Goal: Navigation & Orientation: Find specific page/section

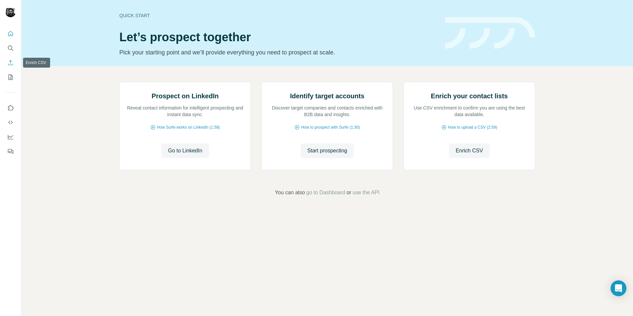
click at [8, 58] on button "Enrich CSV" at bounding box center [10, 63] width 11 height 12
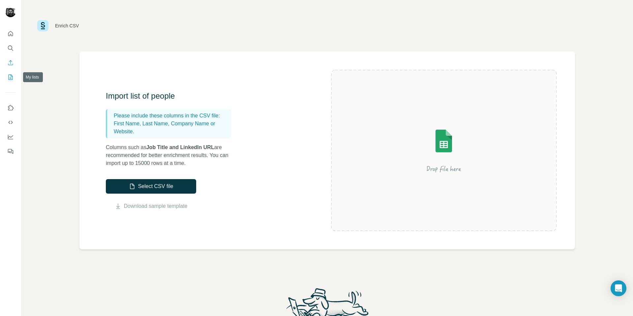
click at [12, 77] on icon "My lists" at bounding box center [10, 77] width 7 height 7
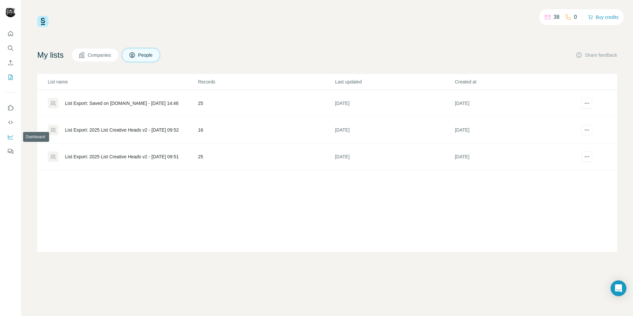
click at [11, 135] on icon "Dashboard" at bounding box center [10, 137] width 7 height 7
